Goal: Ask a question

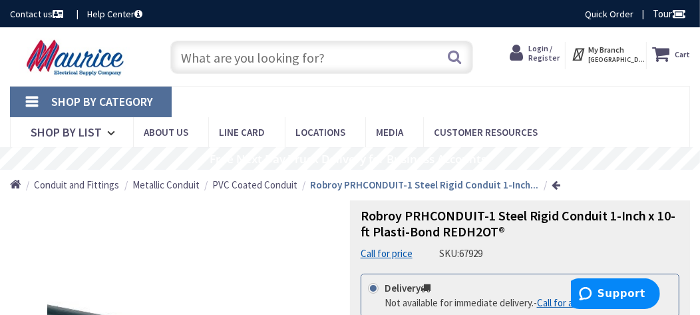
click at [142, 14] on icon at bounding box center [138, 13] width 8 height 9
